Goal: Information Seeking & Learning: Check status

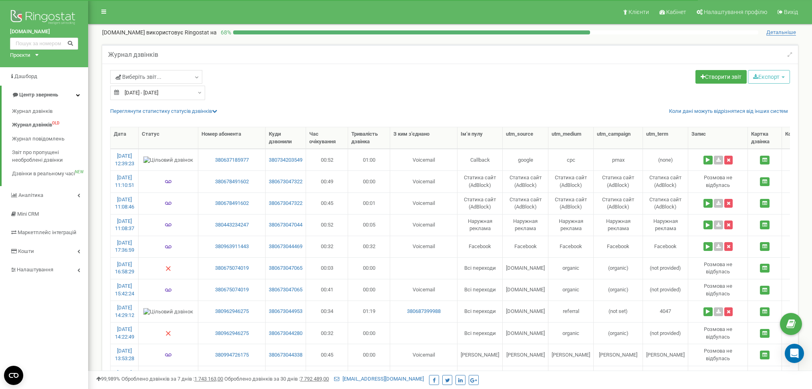
select select "100"
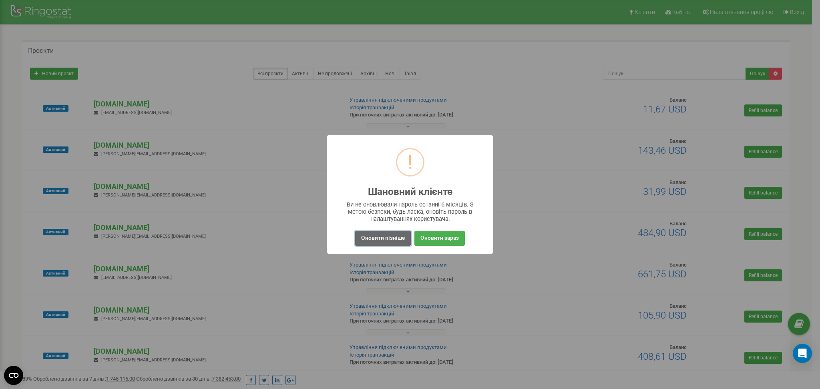
click at [384, 240] on button "Оновити пізніше" at bounding box center [383, 238] width 56 height 15
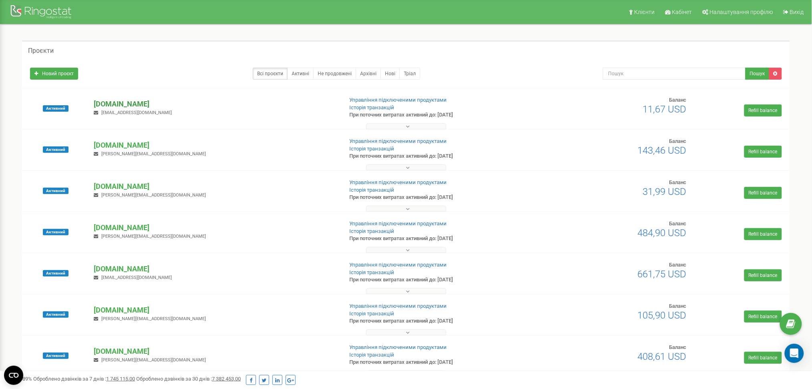
click at [127, 101] on p "[DOMAIN_NAME]" at bounding box center [215, 104] width 243 height 10
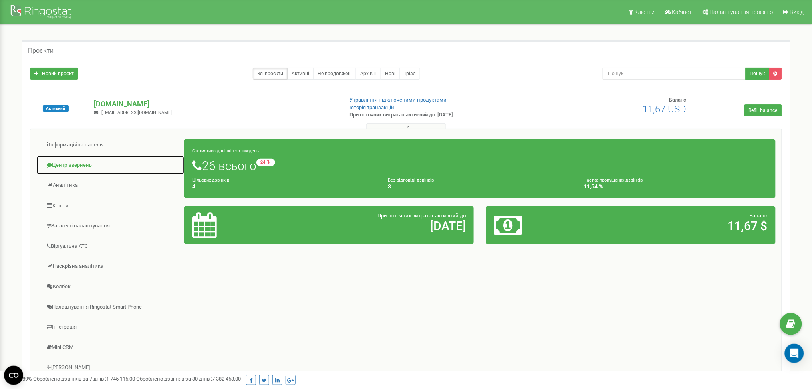
click at [66, 164] on link "Центр звернень" at bounding box center [110, 166] width 148 height 20
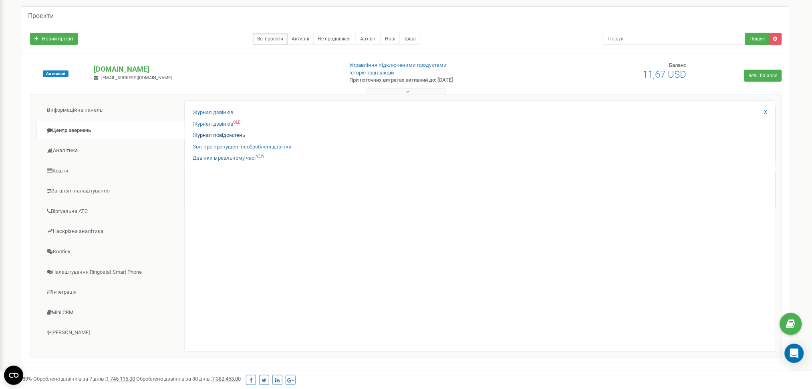
click at [209, 159] on div "Журнал дзвінків Журнал дзвінків OLD Журнал повідомлень Звіт про пропущені необр…" at bounding box center [479, 226] width 591 height 251
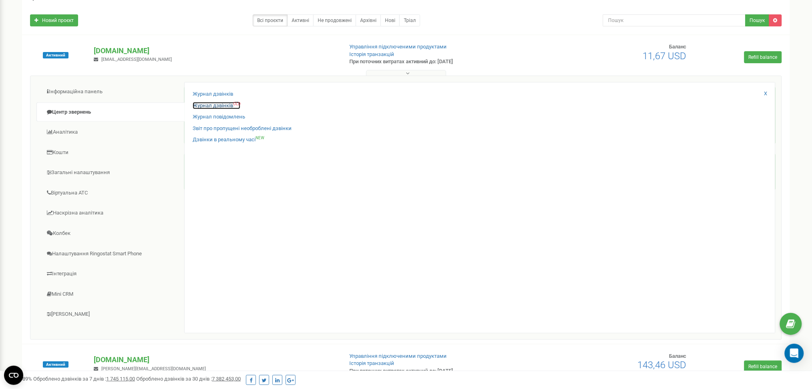
click at [229, 103] on link "Журнал дзвінків OLD" at bounding box center [217, 106] width 48 height 8
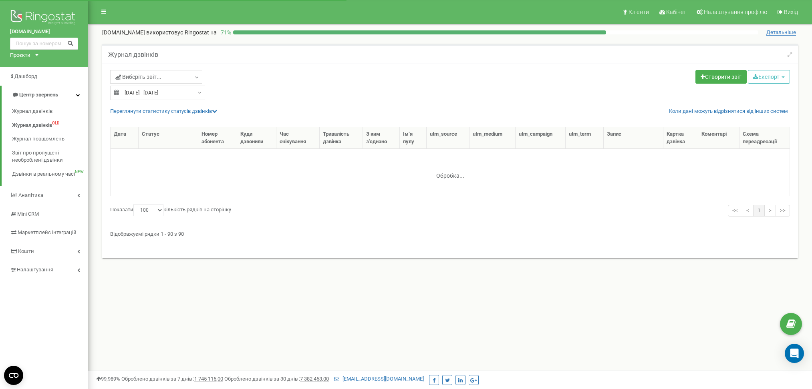
select select "100"
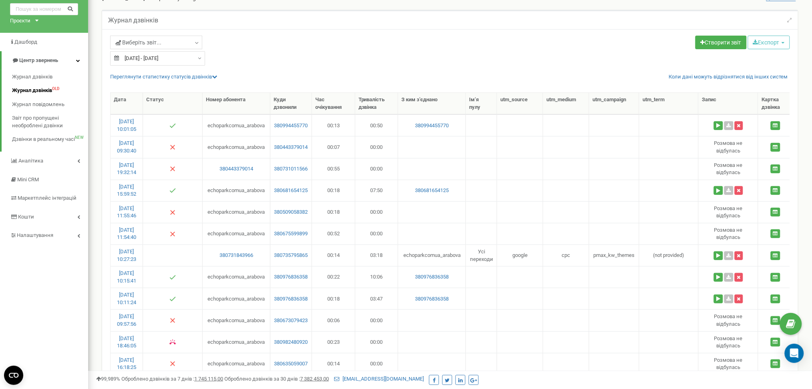
scroll to position [53, 0]
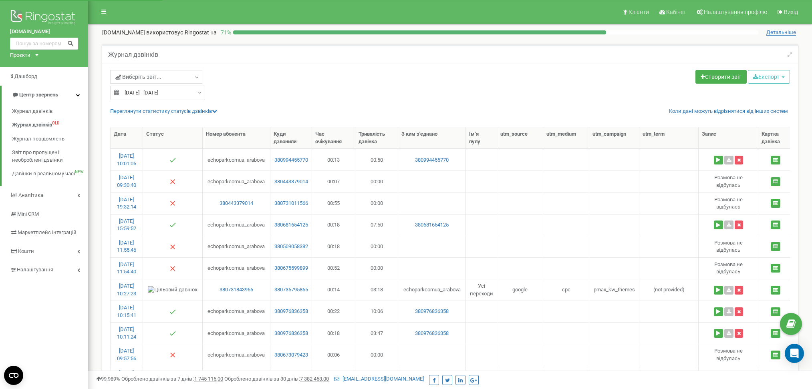
select select "100"
click at [24, 59] on div "echopark.com.ua Проєкти novabucha.com new-england.com.ua parkavenuevip.com.ua b…" at bounding box center [44, 33] width 88 height 67
click at [24, 56] on div "Проєкти" at bounding box center [20, 56] width 20 height 8
click at [46, 183] on div "[DOMAIN_NAME]" at bounding box center [33, 188] width 46 height 10
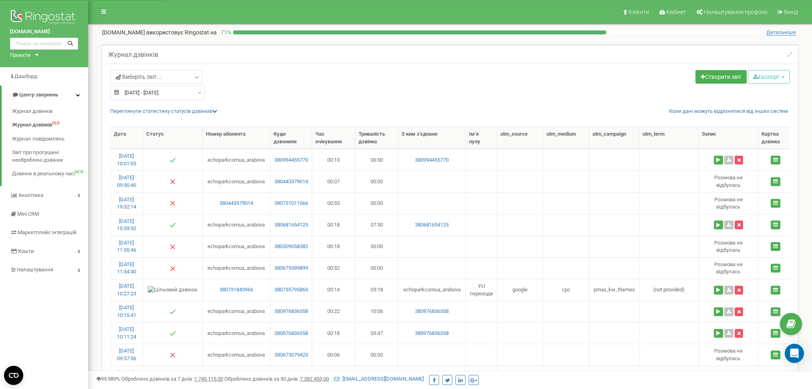
select select "100"
click at [28, 53] on div "Проєкти" at bounding box center [20, 56] width 20 height 8
click at [44, 189] on link "[DOMAIN_NAME]" at bounding box center [33, 188] width 37 height 4
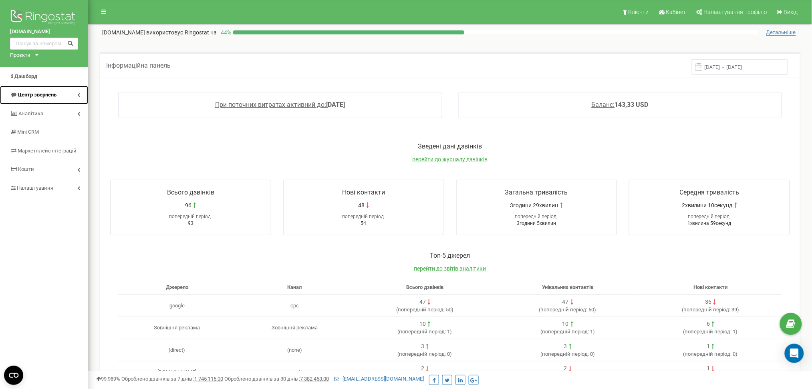
click at [36, 95] on span "Центр звернень" at bounding box center [37, 95] width 39 height 6
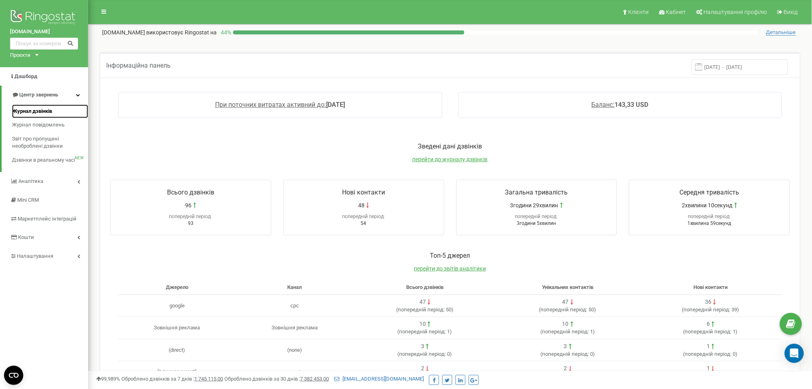
click at [46, 113] on span "Журнал дзвінків" at bounding box center [32, 112] width 40 height 8
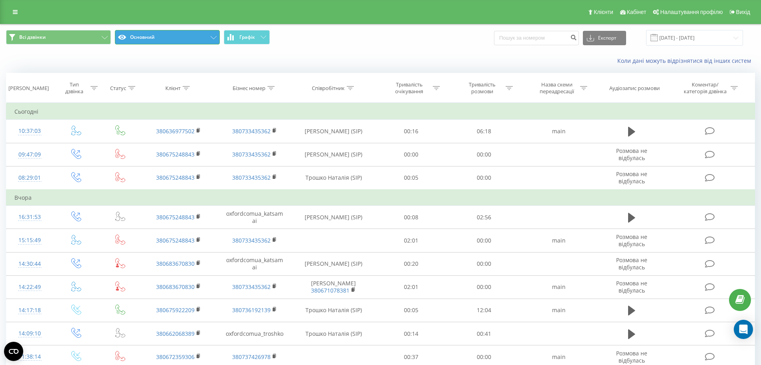
click at [141, 33] on button "Основний" at bounding box center [167, 37] width 105 height 14
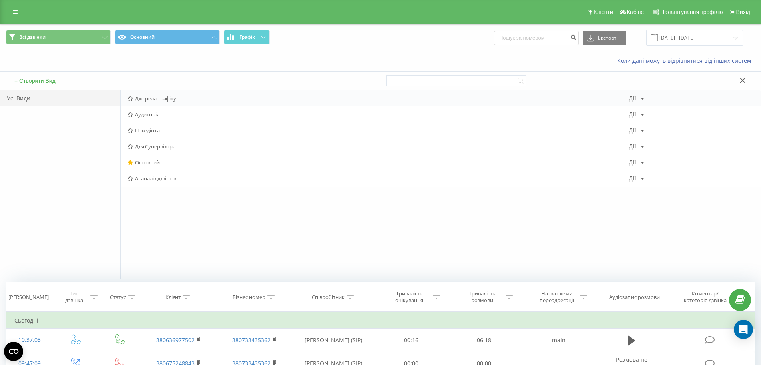
click at [175, 100] on span "Джерела трафіку" at bounding box center [378, 99] width 502 height 6
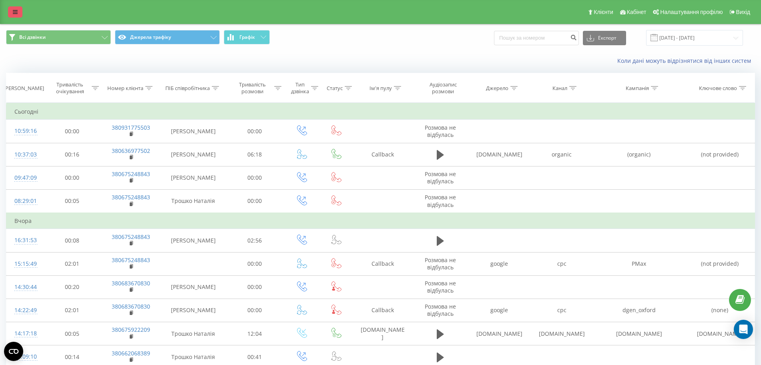
click at [17, 11] on icon at bounding box center [15, 12] width 5 height 6
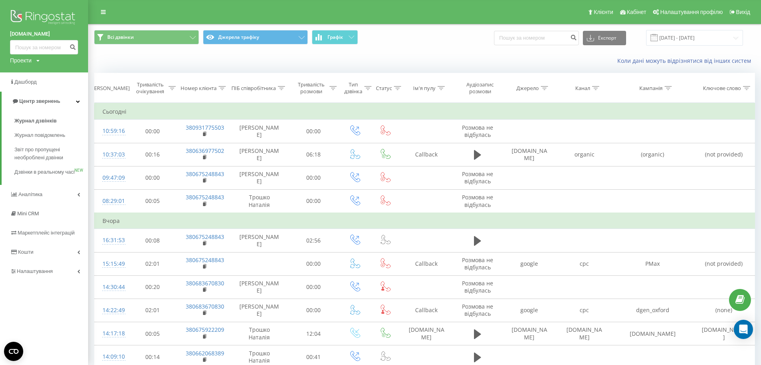
click at [30, 59] on div "Проекти" at bounding box center [21, 60] width 22 height 8
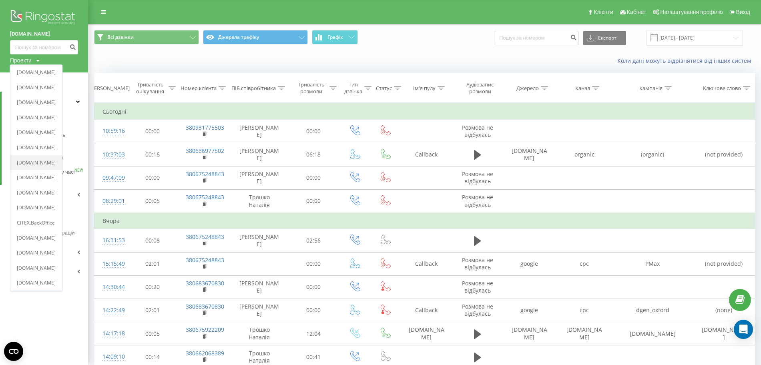
click at [57, 159] on div "[DOMAIN_NAME]" at bounding box center [36, 162] width 52 height 15
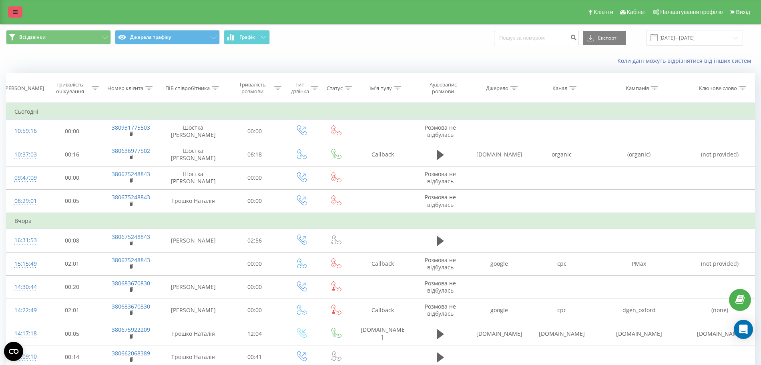
click at [19, 11] on link at bounding box center [15, 11] width 14 height 11
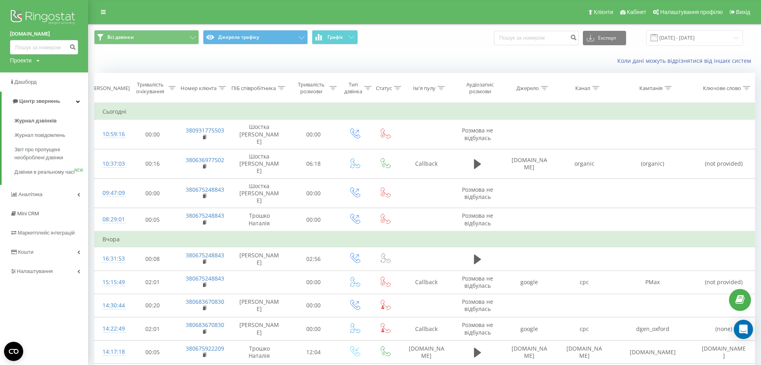
click at [26, 63] on div "Проекти" at bounding box center [21, 60] width 22 height 8
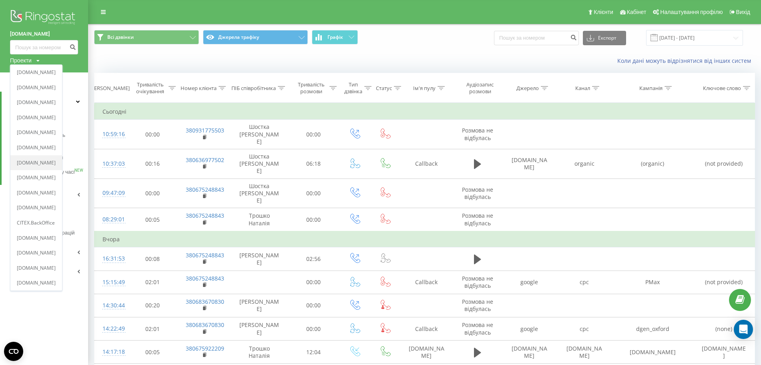
click at [47, 161] on link "[DOMAIN_NAME]" at bounding box center [36, 163] width 39 height 6
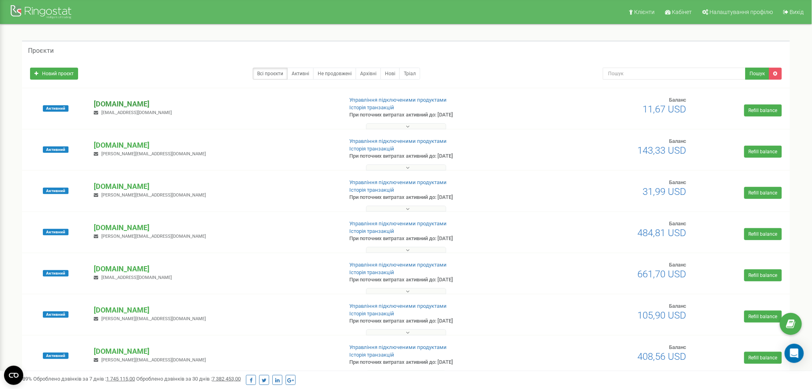
click at [127, 100] on p "[DOMAIN_NAME]" at bounding box center [215, 104] width 243 height 10
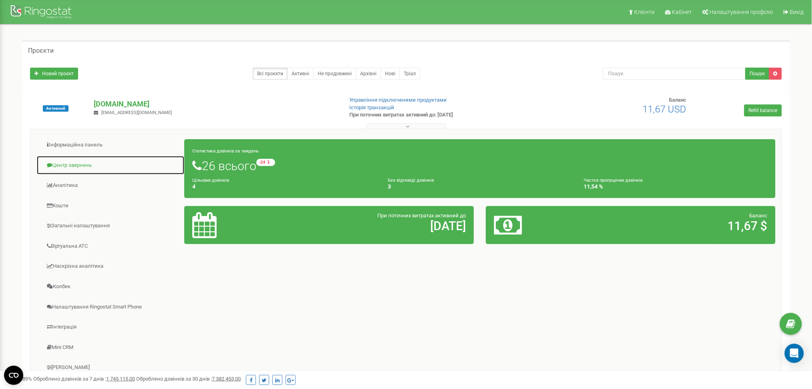
click at [79, 165] on link "Центр звернень" at bounding box center [110, 166] width 148 height 20
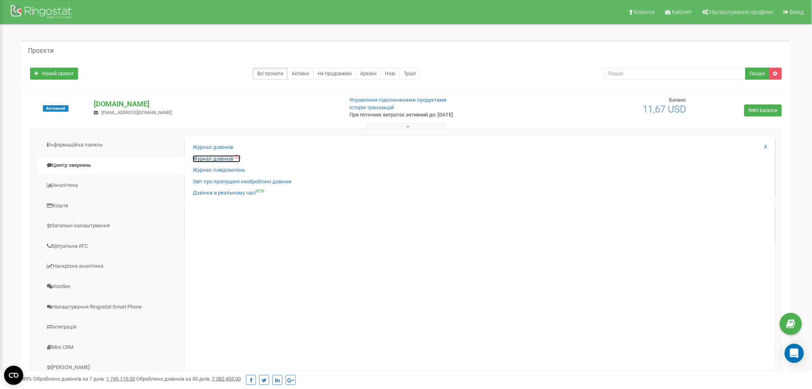
click at [227, 159] on link "Журнал дзвінків OLD" at bounding box center [217, 159] width 48 height 8
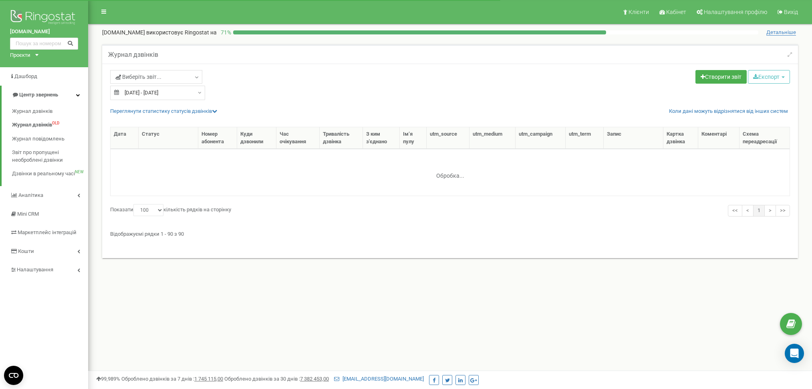
select select "100"
